Goal: Register for event/course

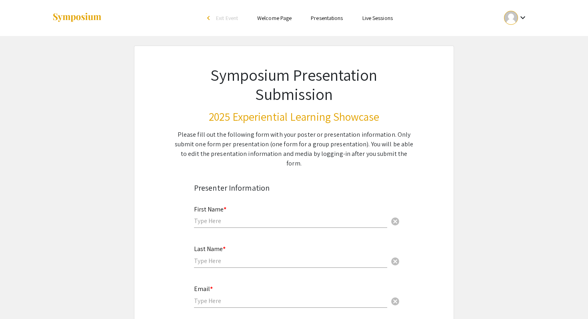
click at [357, 18] on li "Live Sessions" at bounding box center [378, 18] width 50 height 10
click at [327, 16] on link "Presentations" at bounding box center [327, 17] width 32 height 7
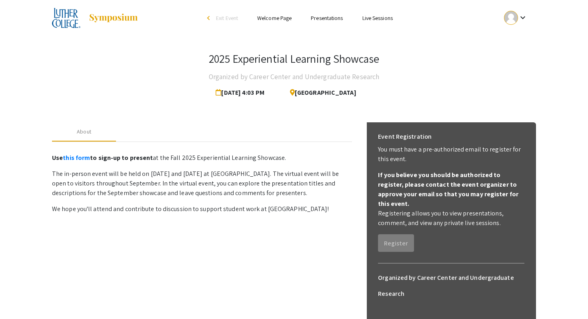
click at [327, 16] on link "Presentations" at bounding box center [327, 17] width 32 height 7
click at [235, 90] on span "[DATE] 4:03 PM" at bounding box center [242, 93] width 52 height 16
click at [207, 15] on div "arrow_back_ios" at bounding box center [209, 19] width 5 height 10
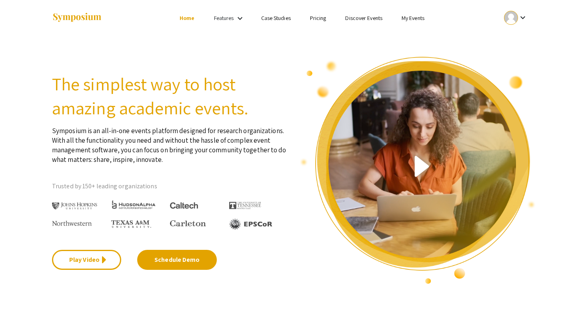
click at [369, 15] on link "Discover Events" at bounding box center [363, 17] width 37 height 7
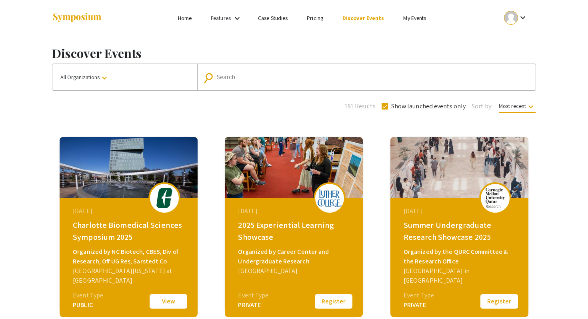
click at [91, 80] on span "All Organizations keyboard_arrow_down" at bounding box center [84, 77] width 49 height 7
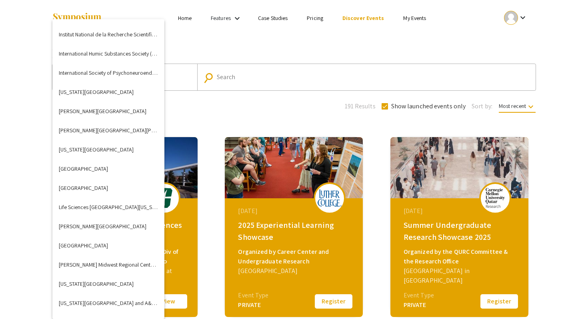
scroll to position [1284, 0]
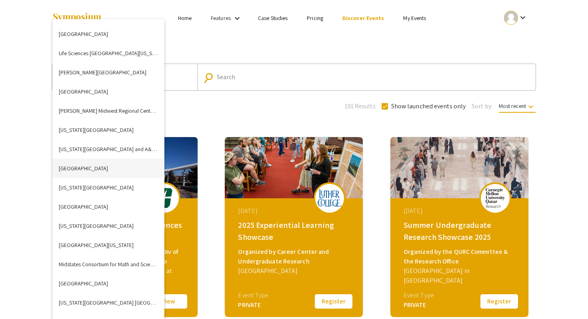
click at [92, 168] on button "[GEOGRAPHIC_DATA]" at bounding box center [108, 168] width 112 height 19
checkbox input "false"
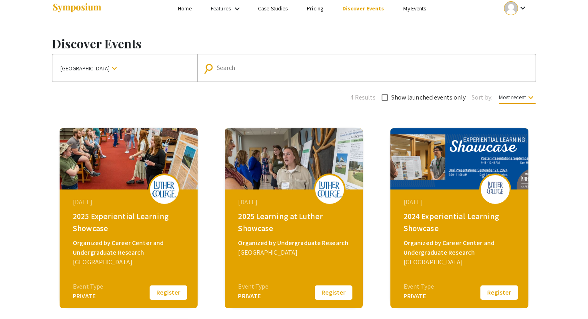
scroll to position [13, 0]
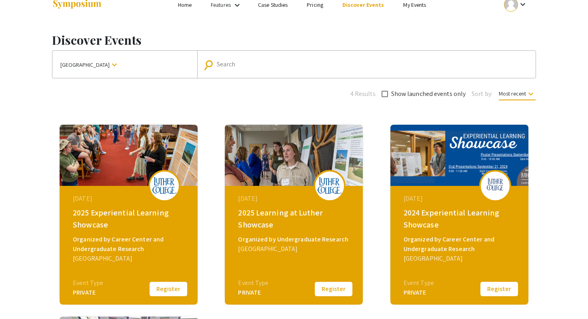
click at [293, 242] on div "Organized by Undergraduate Research" at bounding box center [295, 240] width 114 height 10
click at [337, 290] on button "Register" at bounding box center [334, 289] width 40 height 17
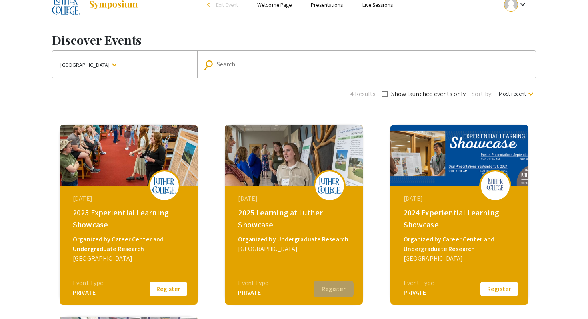
click at [262, 182] on img at bounding box center [294, 155] width 138 height 61
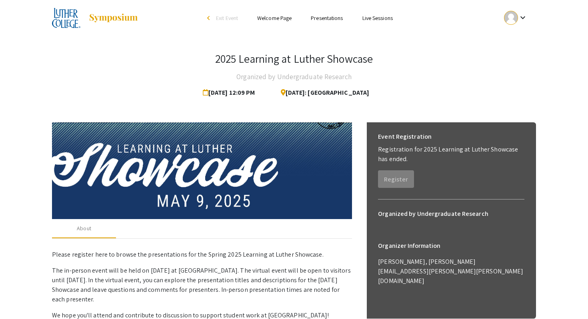
click at [333, 18] on link "Presentations" at bounding box center [327, 17] width 32 height 7
click at [381, 14] on li "Live Sessions" at bounding box center [378, 18] width 50 height 10
click at [321, 24] on ul "Skip navigation arrow_back_ios Exit Event Welcome Page Presentations Live Sessi…" at bounding box center [294, 18] width 160 height 36
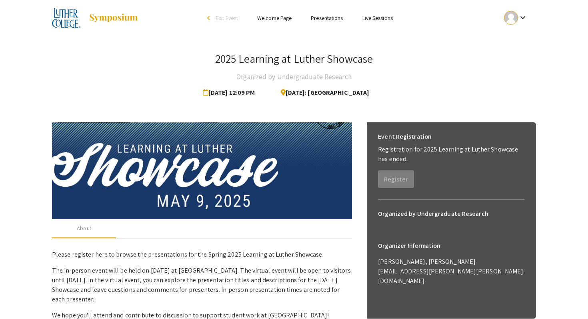
click at [277, 14] on link "Welcome Page" at bounding box center [274, 17] width 34 height 7
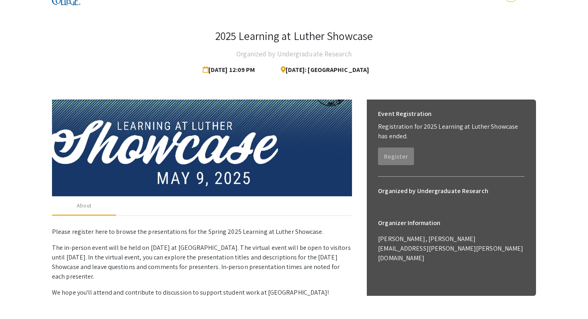
scroll to position [46, 0]
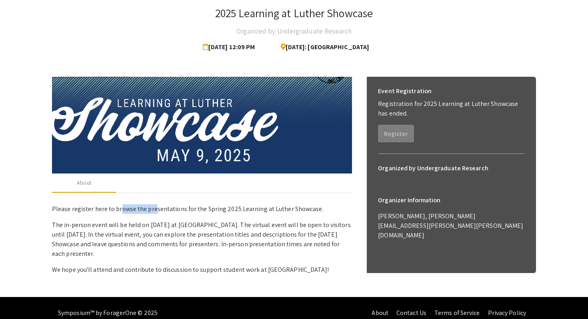
drag, startPoint x: 119, startPoint y: 211, endPoint x: 154, endPoint y: 209, distance: 34.9
click at [154, 209] on p "Please register here to browse the presentations for the Spring 2025 Learning a…" at bounding box center [202, 209] width 300 height 10
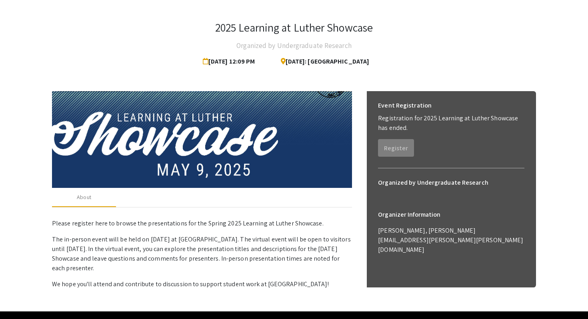
scroll to position [30, 0]
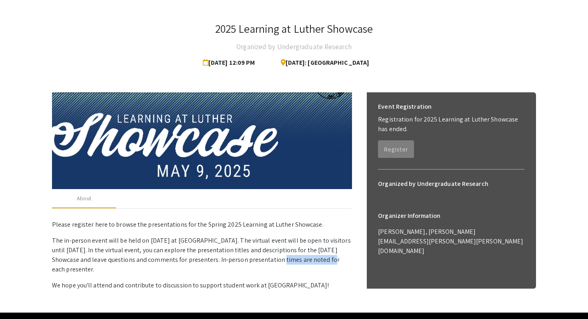
drag, startPoint x: 287, startPoint y: 263, endPoint x: 237, endPoint y: 256, distance: 50.1
click at [237, 256] on p "The in-person event will be held on [DATE] at [GEOGRAPHIC_DATA]. The virtual ev…" at bounding box center [202, 255] width 300 height 38
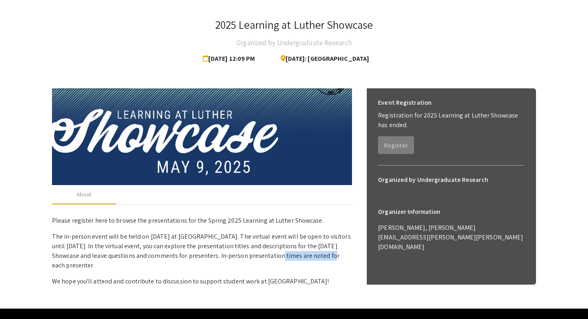
scroll to position [30, 0]
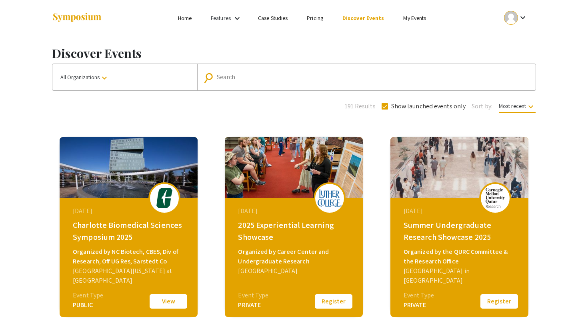
click at [104, 76] on mat-icon "keyboard_arrow_down" at bounding box center [105, 78] width 10 height 10
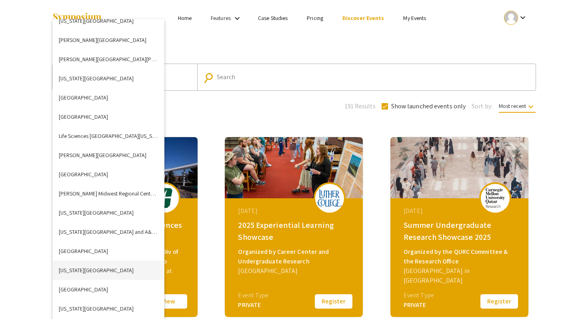
scroll to position [1204, 0]
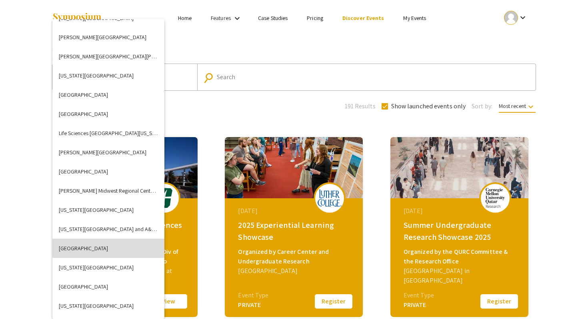
click at [104, 245] on button "[GEOGRAPHIC_DATA]" at bounding box center [108, 248] width 112 height 19
checkbox input "false"
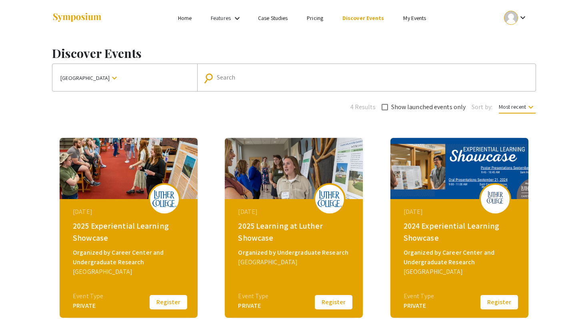
click at [157, 201] on img at bounding box center [164, 198] width 24 height 17
click at [168, 299] on button "Register" at bounding box center [168, 302] width 40 height 17
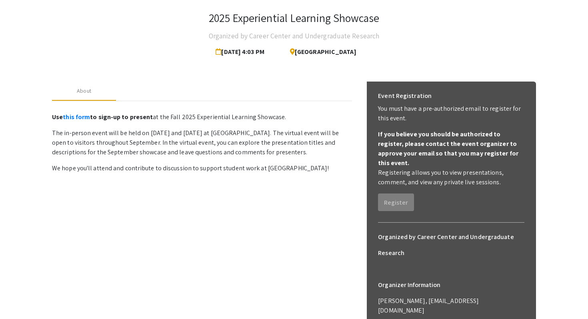
scroll to position [39, 0]
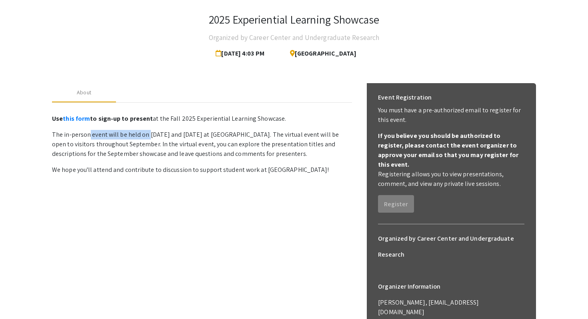
drag, startPoint x: 90, startPoint y: 136, endPoint x: 148, endPoint y: 137, distance: 58.4
click at [148, 137] on p "The in-person event will be held on [DATE] and [DATE] at [GEOGRAPHIC_DATA]. The…" at bounding box center [202, 144] width 300 height 29
drag, startPoint x: 70, startPoint y: 144, endPoint x: 144, endPoint y: 148, distance: 74.1
click at [144, 148] on p "The in-person event will be held on [DATE] and [DATE] at [GEOGRAPHIC_DATA]. The…" at bounding box center [202, 144] width 300 height 29
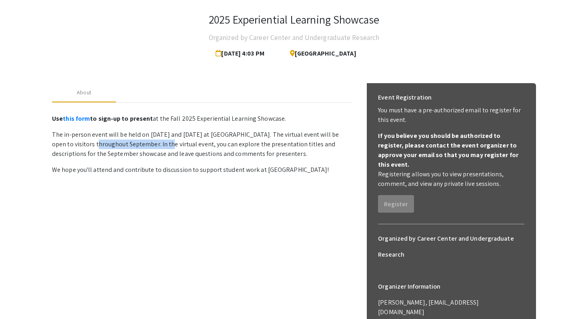
click at [144, 148] on p "The in-person event will be held on [DATE] and [DATE] at [GEOGRAPHIC_DATA]. The…" at bounding box center [202, 144] width 300 height 29
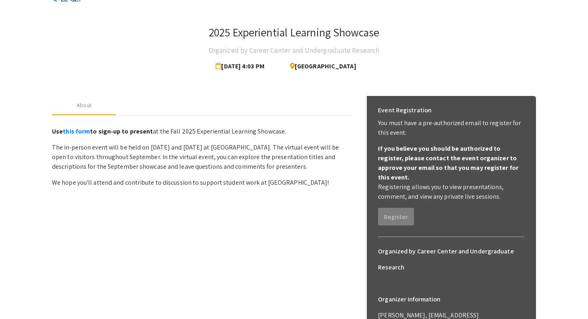
scroll to position [0, 0]
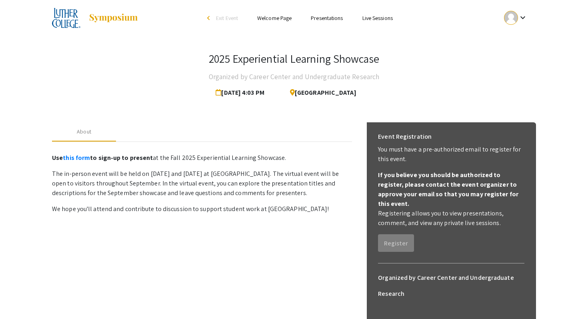
click at [315, 16] on link "Presentations" at bounding box center [327, 17] width 32 height 7
click at [370, 17] on link "Live Sessions" at bounding box center [377, 17] width 30 height 7
click at [274, 20] on link "Welcome Page" at bounding box center [274, 17] width 34 height 7
click at [318, 18] on link "Presentations" at bounding box center [327, 17] width 32 height 7
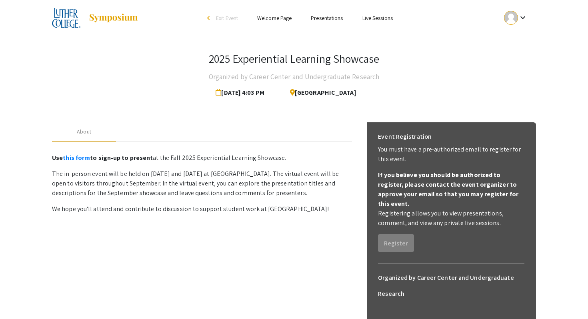
click at [318, 18] on link "Presentations" at bounding box center [327, 17] width 32 height 7
click at [375, 15] on link "Live Sessions" at bounding box center [377, 17] width 30 height 7
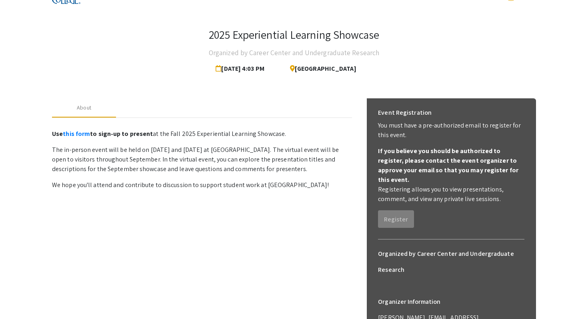
scroll to position [26, 0]
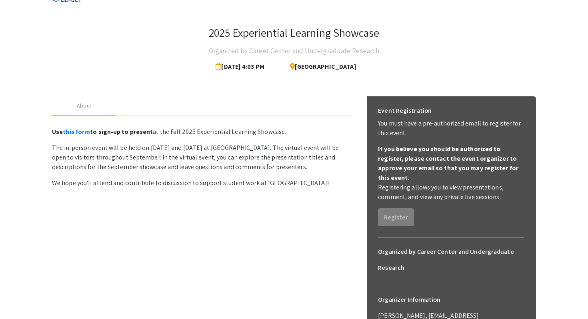
drag, startPoint x: 400, startPoint y: 163, endPoint x: 412, endPoint y: 194, distance: 33.6
click at [412, 194] on div "Event Registration You must have a pre-authorized email to register for this ev…" at bounding box center [451, 164] width 159 height 136
click at [410, 184] on p "Registering allows you to view presentations, comment, and view any private liv…" at bounding box center [451, 192] width 146 height 19
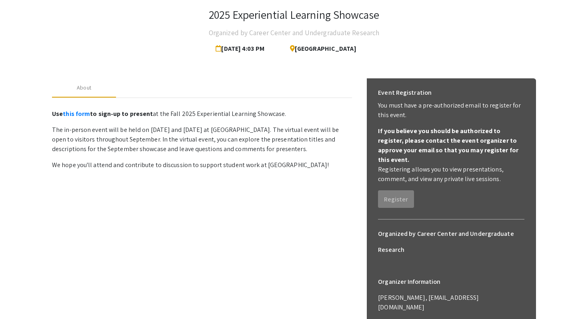
scroll to position [0, 0]
